Goal: Communication & Community: Participate in discussion

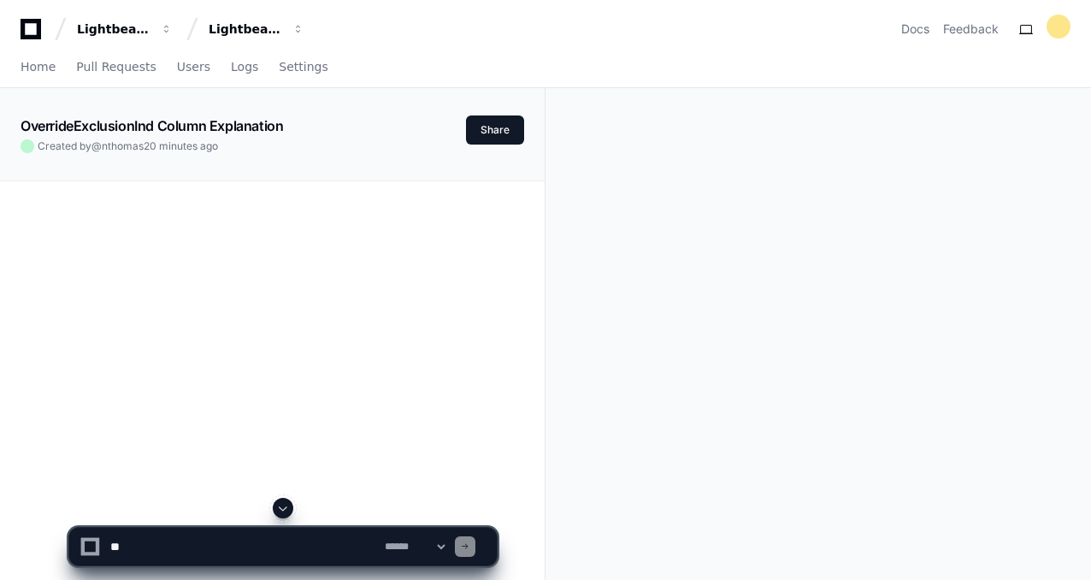
click at [321, 340] on div at bounding box center [273, 471] width 504 height 580
click at [284, 504] on span at bounding box center [283, 508] width 14 height 14
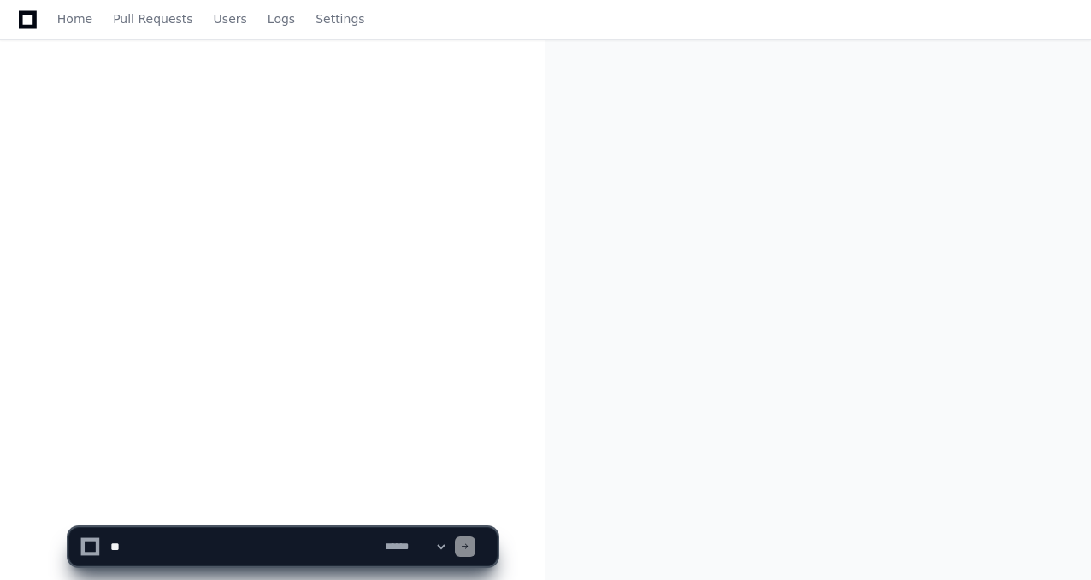
scroll to position [277, 0]
click at [374, 351] on div at bounding box center [273, 194] width 504 height 580
click at [527, 86] on div at bounding box center [272, 234] width 545 height 663
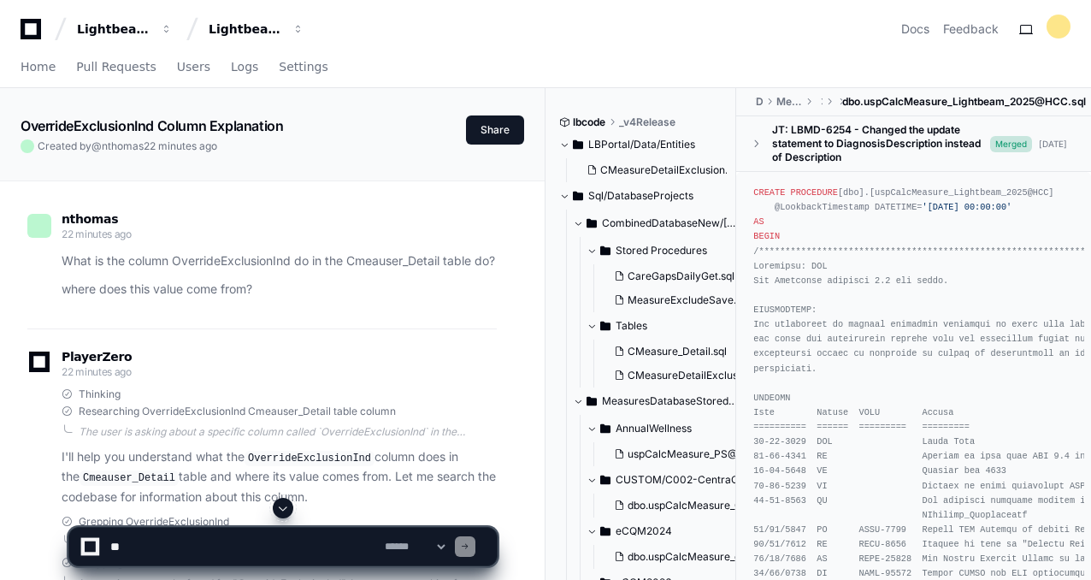
click at [431, 401] on div "Thinking" at bounding box center [279, 394] width 435 height 14
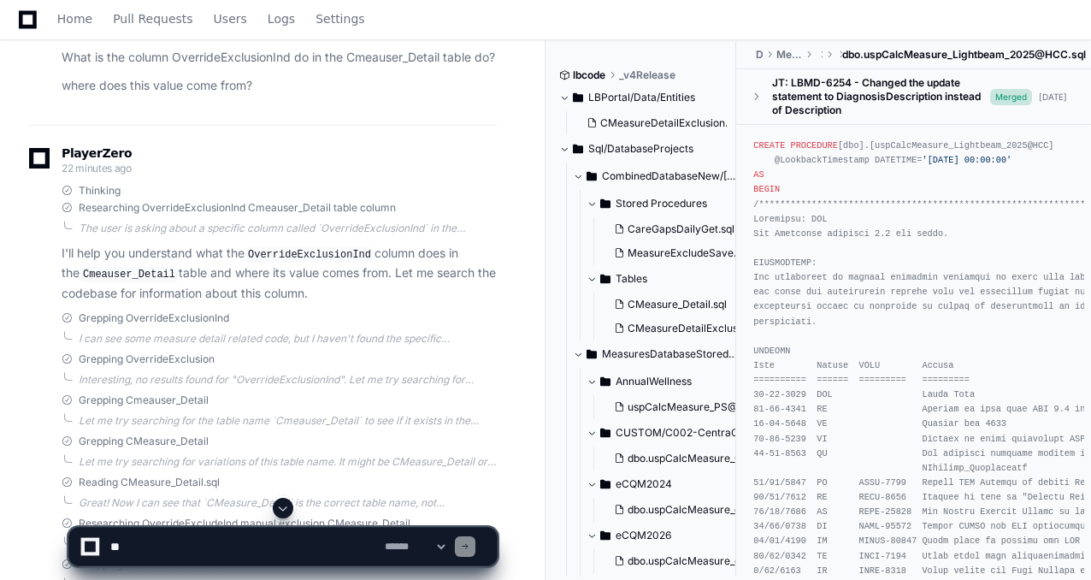
scroll to position [205, 0]
click at [395, 364] on div "Grepping OverrideExclusion" at bounding box center [279, 358] width 435 height 14
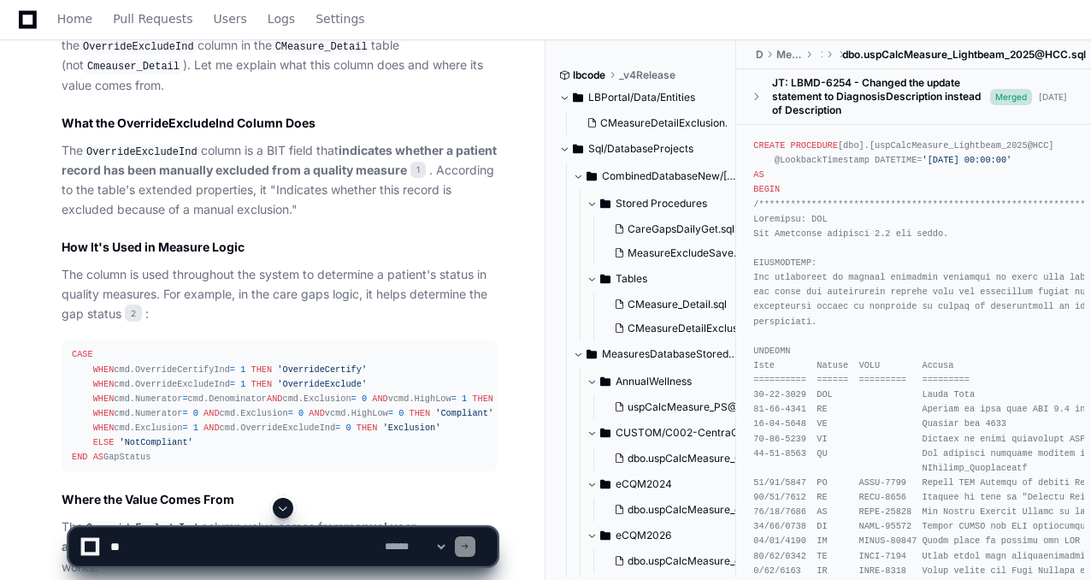
scroll to position [1060, 0]
